Goal: Task Accomplishment & Management: Manage account settings

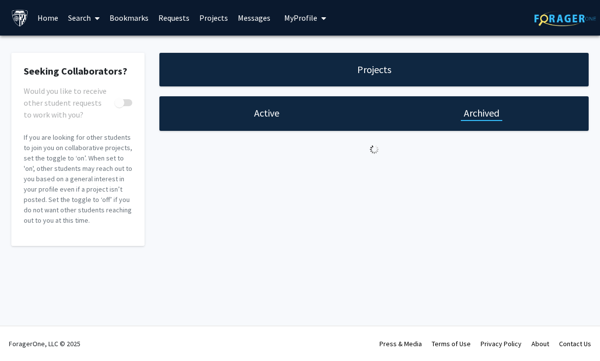
checkbox input "true"
click at [281, 112] on div "Active" at bounding box center [266, 113] width 31 height 14
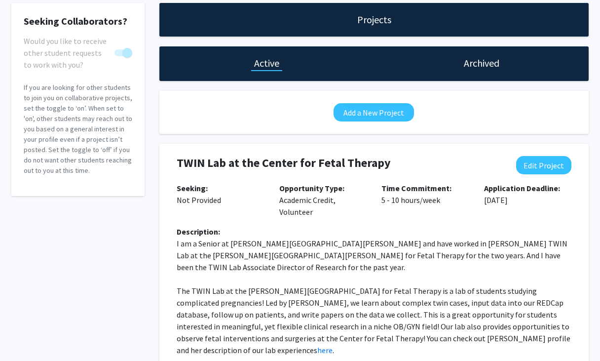
scroll to position [62, 0]
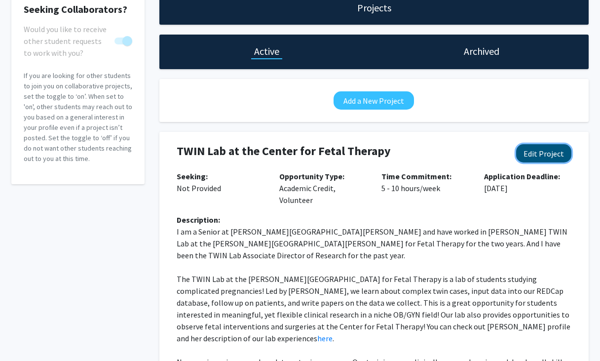
click at [529, 151] on button "Edit Project" at bounding box center [543, 153] width 55 height 18
select select "5 - 10"
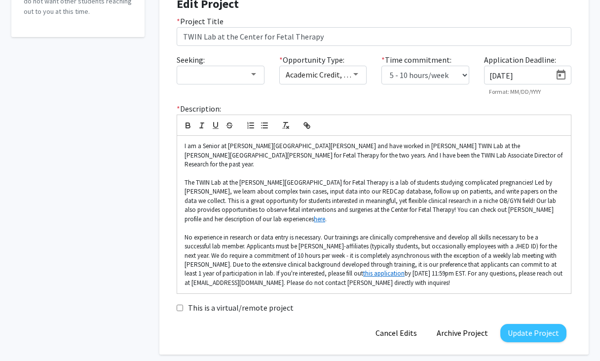
scroll to position [210, 0]
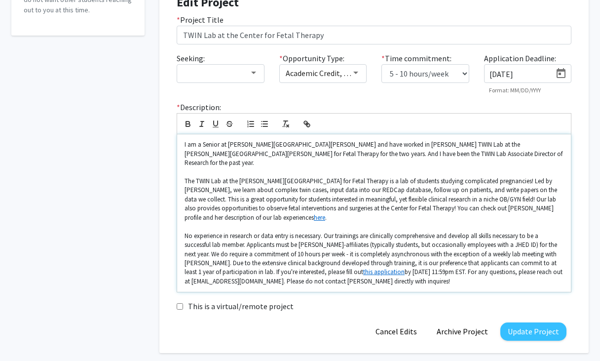
click at [413, 265] on p "No experience in research or data entry is necessary. Our trainings are clinica…" at bounding box center [374, 259] width 379 height 55
drag, startPoint x: 370, startPoint y: 265, endPoint x: 328, endPoint y: 265, distance: 42.0
click at [328, 265] on p "No experience in research or data entry is necessary. Our trainings are clinica…" at bounding box center [374, 259] width 379 height 55
click at [533, 322] on button "Update Project" at bounding box center [534, 331] width 66 height 18
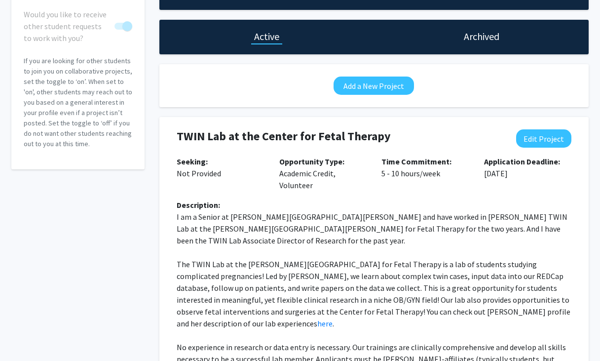
scroll to position [196, 0]
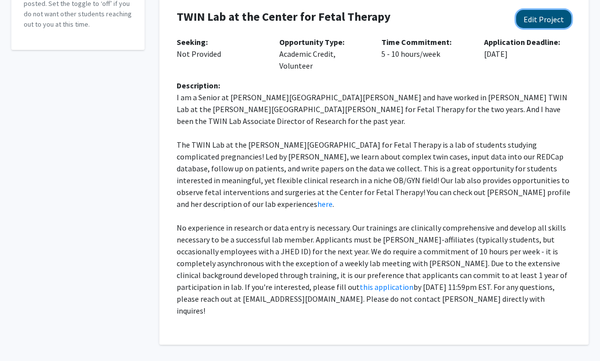
click at [538, 20] on button "Edit Project" at bounding box center [543, 19] width 55 height 18
select select "5 - 10"
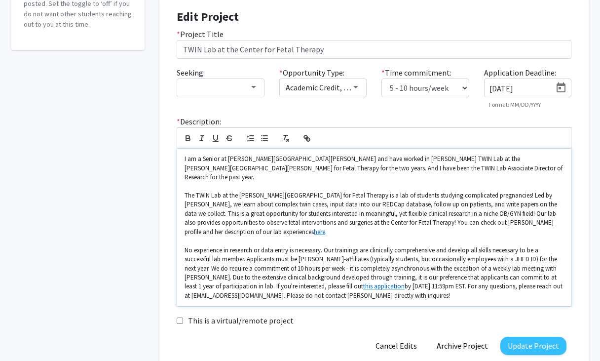
scroll to position [237, 0]
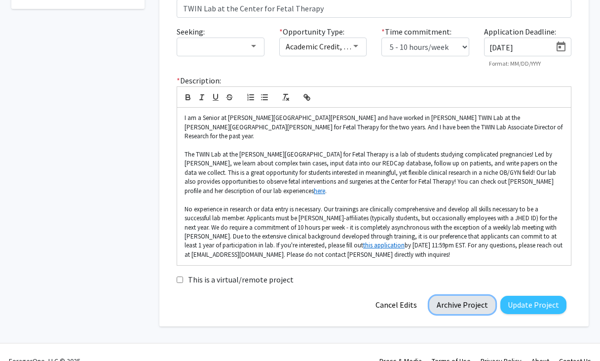
click at [446, 296] on button "Archive Project" at bounding box center [462, 305] width 66 height 18
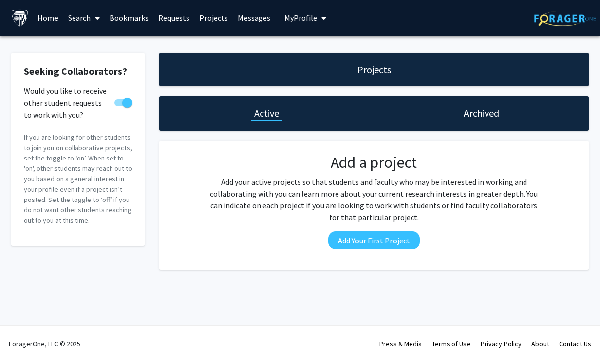
click at [464, 118] on h1 "Archived" at bounding box center [482, 113] width 36 height 14
